Goal: Task Accomplishment & Management: Manage account settings

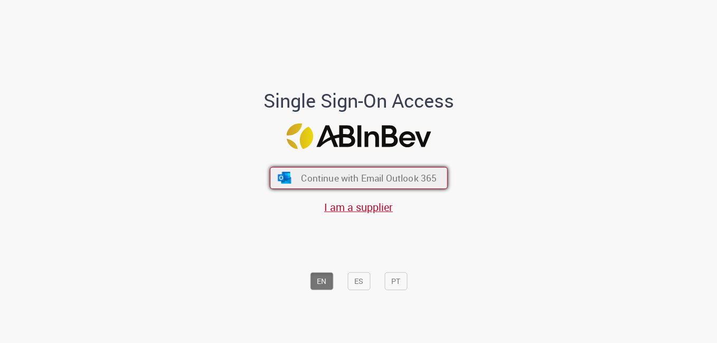
click at [387, 175] on span "Continue with Email Outlook 365" at bounding box center [369, 178] width 136 height 12
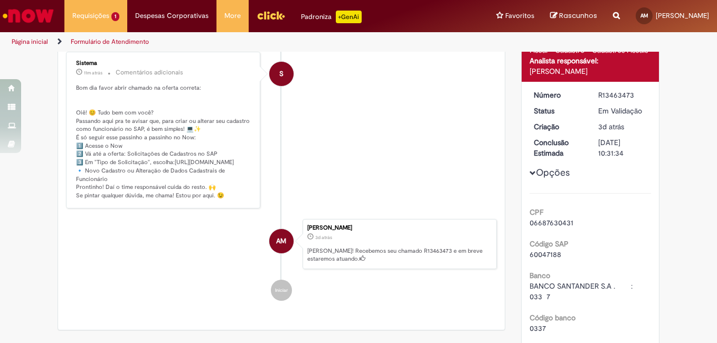
scroll to position [53, 0]
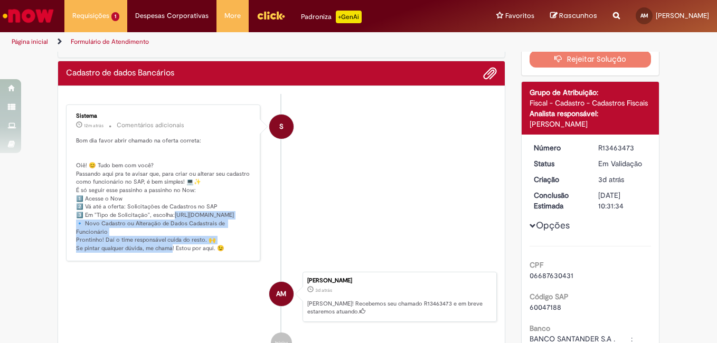
drag, startPoint x: 132, startPoint y: 248, endPoint x: 170, endPoint y: 217, distance: 49.5
click at [170, 217] on p "Bom dia favor abrir chamado na oferta correta: Oiê! 😊 Tudo bem com você? Passan…" at bounding box center [164, 195] width 176 height 116
copy p "tps://[DOMAIN_NAME][URL] 🔹"
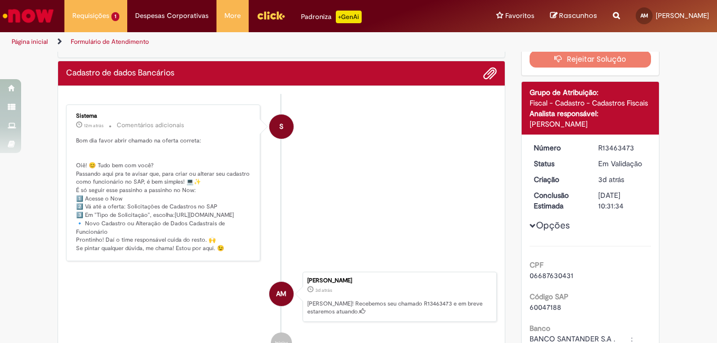
click at [164, 214] on p "Bom dia favor abrir chamado na oferta correta: Oiê! 😊 Tudo bem com você? Passan…" at bounding box center [164, 195] width 176 height 116
click at [394, 208] on li "S Sistema 12m atrás 12 minutos atrás Comentários adicionais Bom dia favor abrir…" at bounding box center [281, 182] width 431 height 157
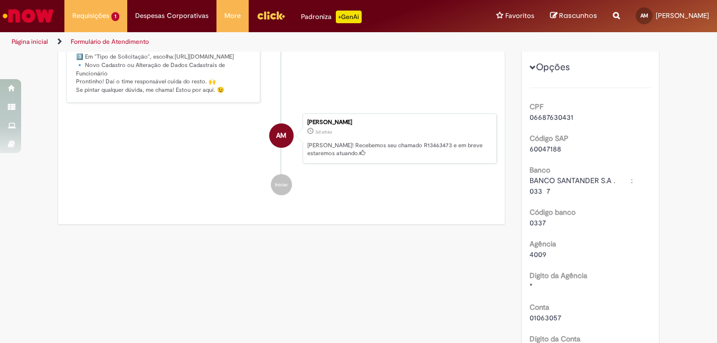
scroll to position [264, 0]
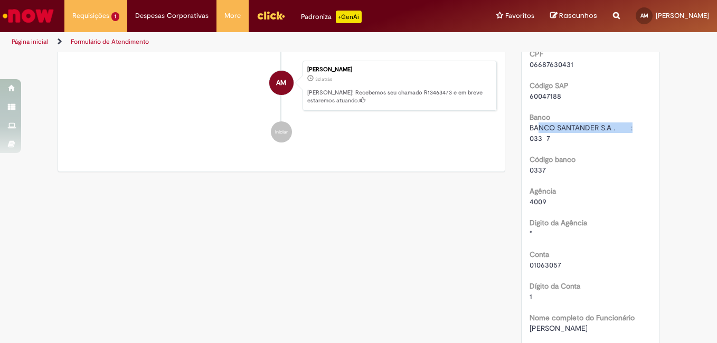
drag, startPoint x: 526, startPoint y: 141, endPoint x: 613, endPoint y: 136, distance: 86.7
click at [613, 136] on span "BANCO SANTANDER S.A . : 033 7" at bounding box center [588, 133] width 118 height 20
copy span "BANCO SANTANDER S.A"
drag, startPoint x: 527, startPoint y: 182, endPoint x: 545, endPoint y: 182, distance: 17.9
click at [545, 175] on div "0337" at bounding box center [590, 170] width 122 height 11
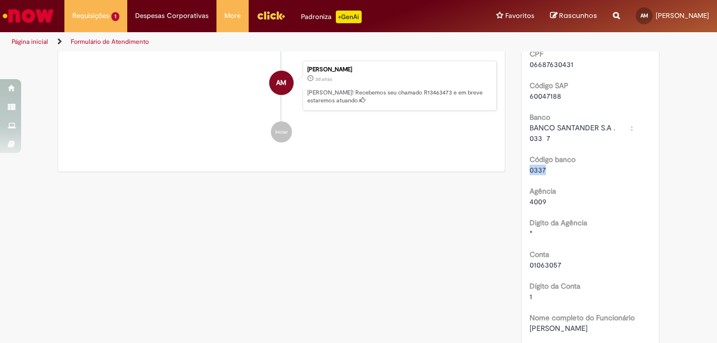
copy span "0337"
drag, startPoint x: 523, startPoint y: 209, endPoint x: 549, endPoint y: 214, distance: 26.3
click at [549, 214] on div "Número R13463473 Status Em [GEOGRAPHIC_DATA] Criação 3d atrás 3 dias atrás Conc…" at bounding box center [590, 162] width 138 height 479
copy span "4009"
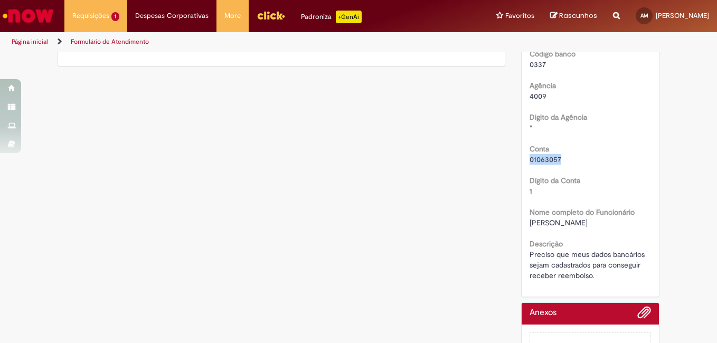
drag, startPoint x: 523, startPoint y: 171, endPoint x: 575, endPoint y: 174, distance: 51.8
click at [575, 174] on div "Número R13463473 Status Em [GEOGRAPHIC_DATA] Criação 3d atrás 3 dias atrás Conc…" at bounding box center [590, 57] width 138 height 479
copy span "01063057"
drag, startPoint x: 526, startPoint y: 202, endPoint x: 531, endPoint y: 202, distance: 5.8
click at [531, 196] on div "1" at bounding box center [590, 191] width 122 height 11
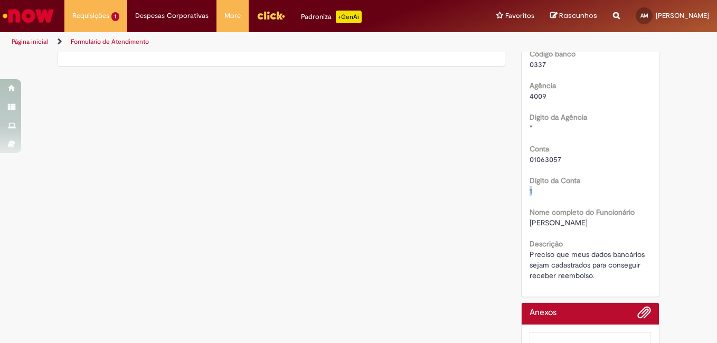
copy span "1"
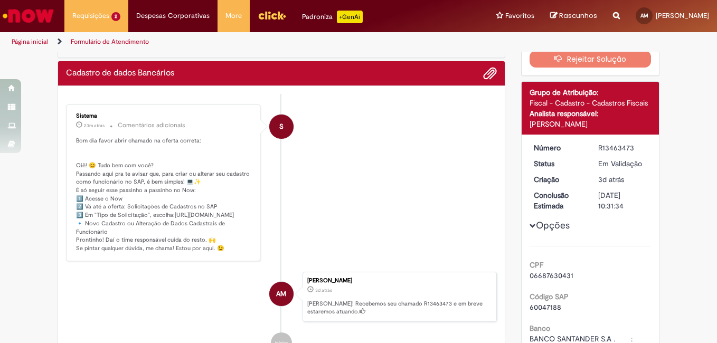
scroll to position [0, 0]
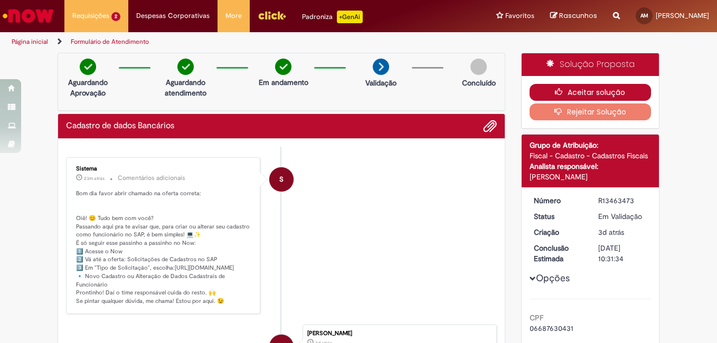
click at [564, 88] on button "Aceitar solução" at bounding box center [590, 92] width 122 height 17
